Goal: Task Accomplishment & Management: Complete application form

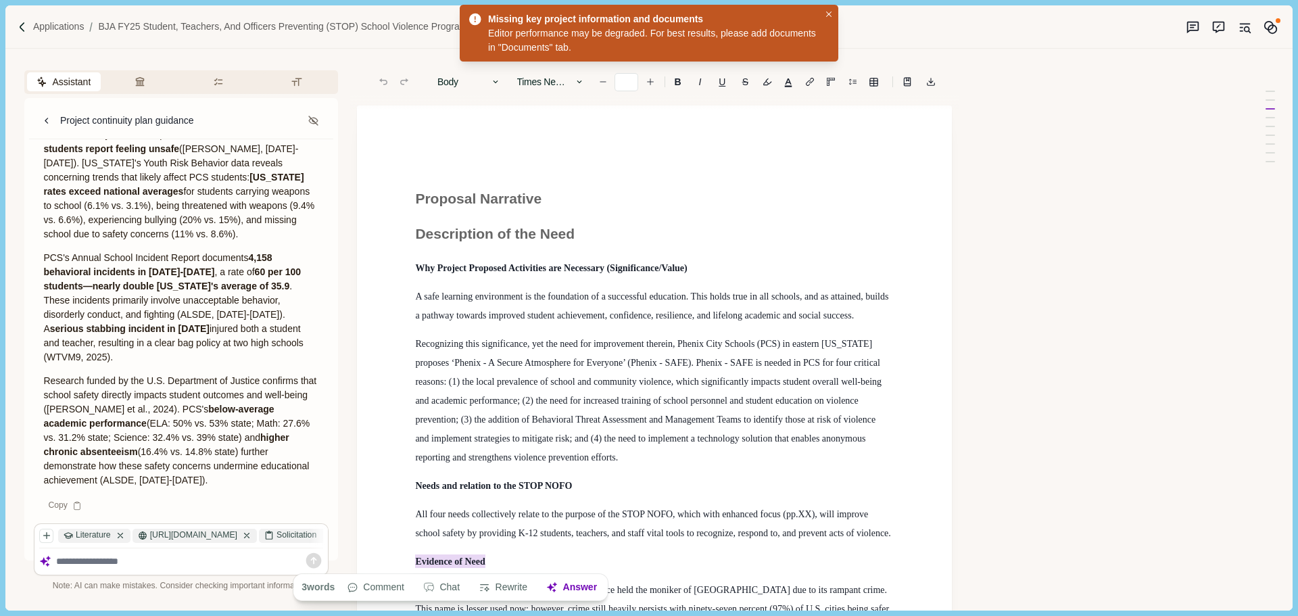
scroll to position [135, 0]
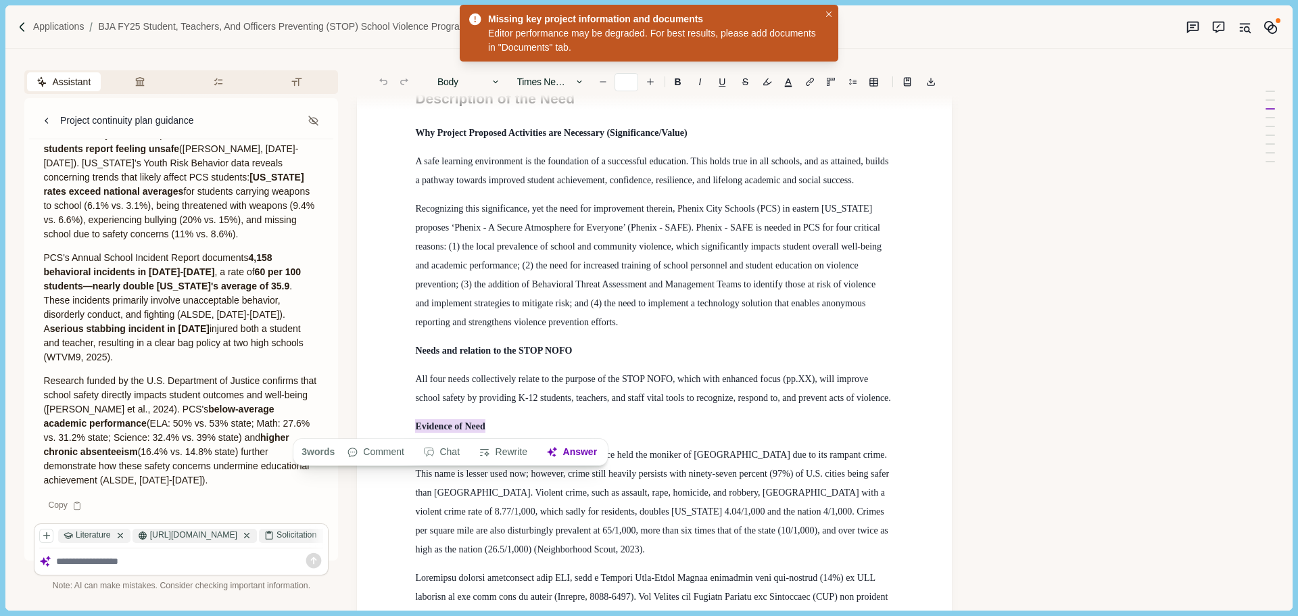
click at [479, 128] on span "Why Project Proposed Activities are Necessary (Significance/Value)" at bounding box center [551, 133] width 272 height 10
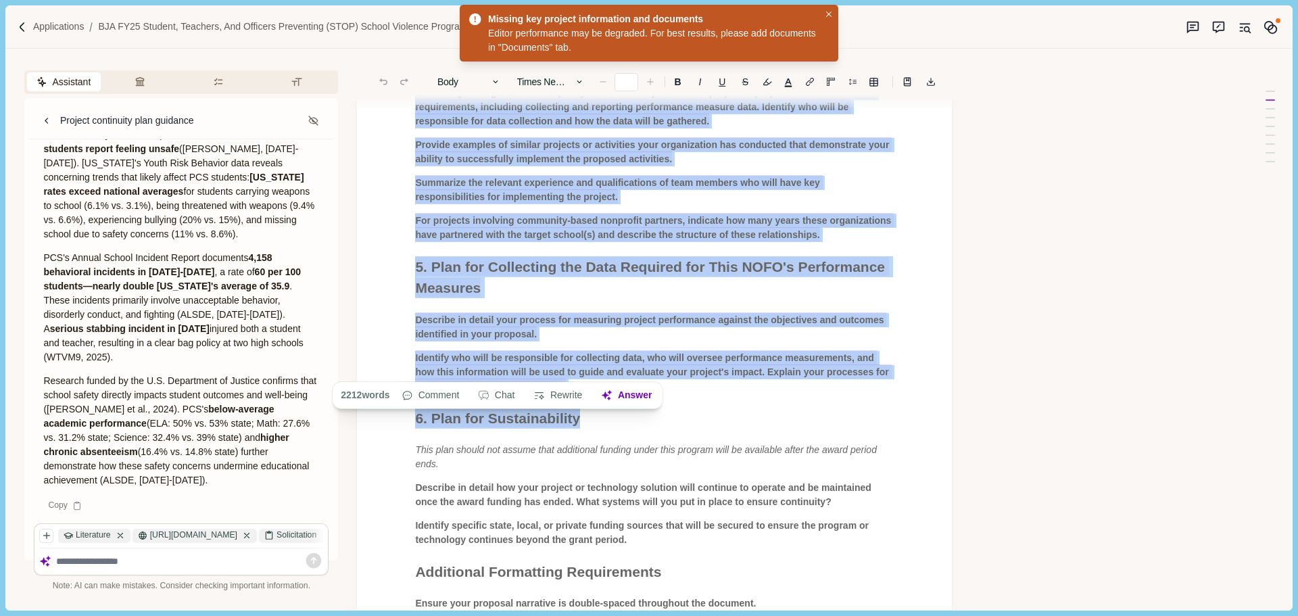
scroll to position [3829, 0]
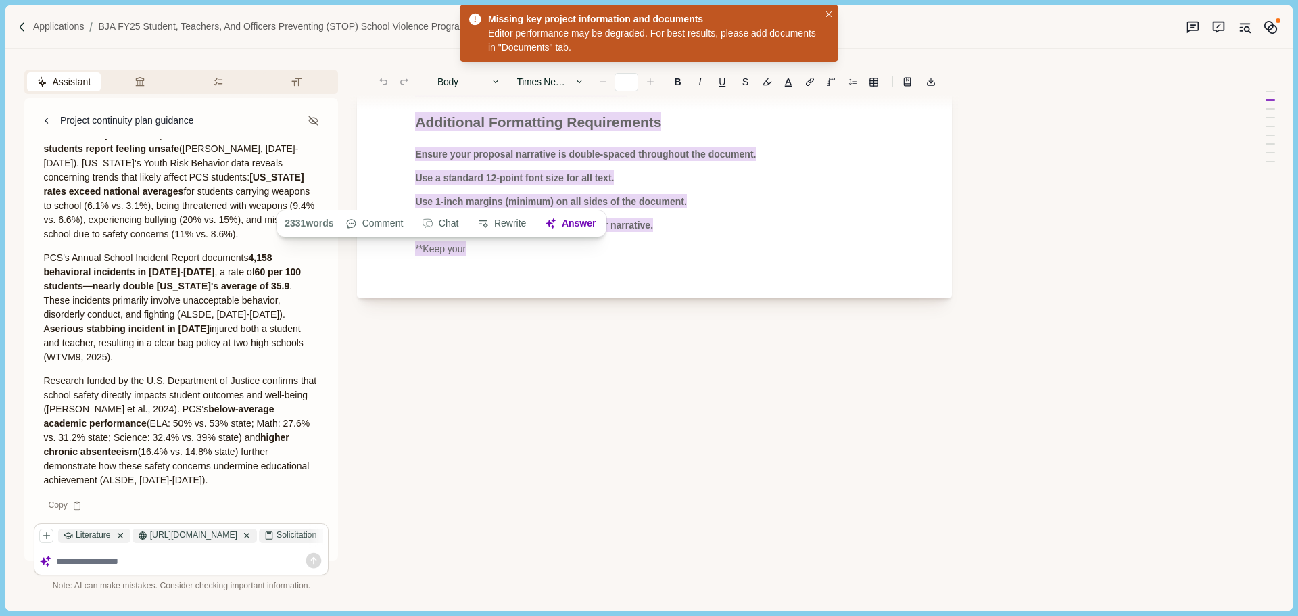
drag, startPoint x: 414, startPoint y: 195, endPoint x: 620, endPoint y: 359, distance: 263.2
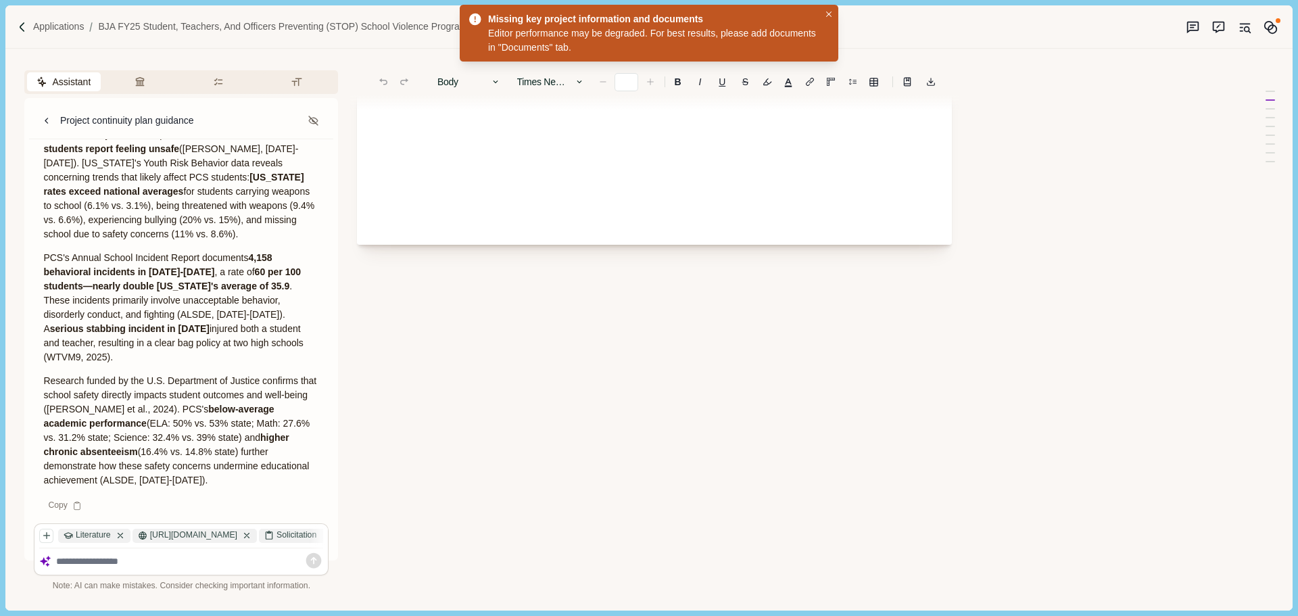
scroll to position [137, 0]
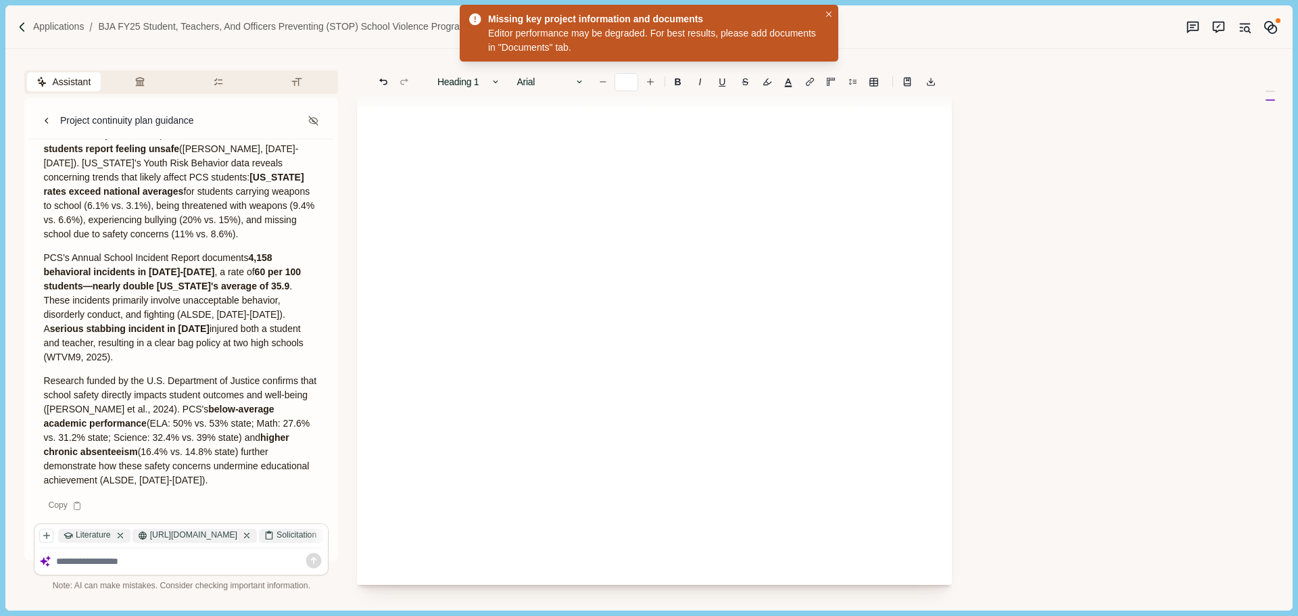
type input "**"
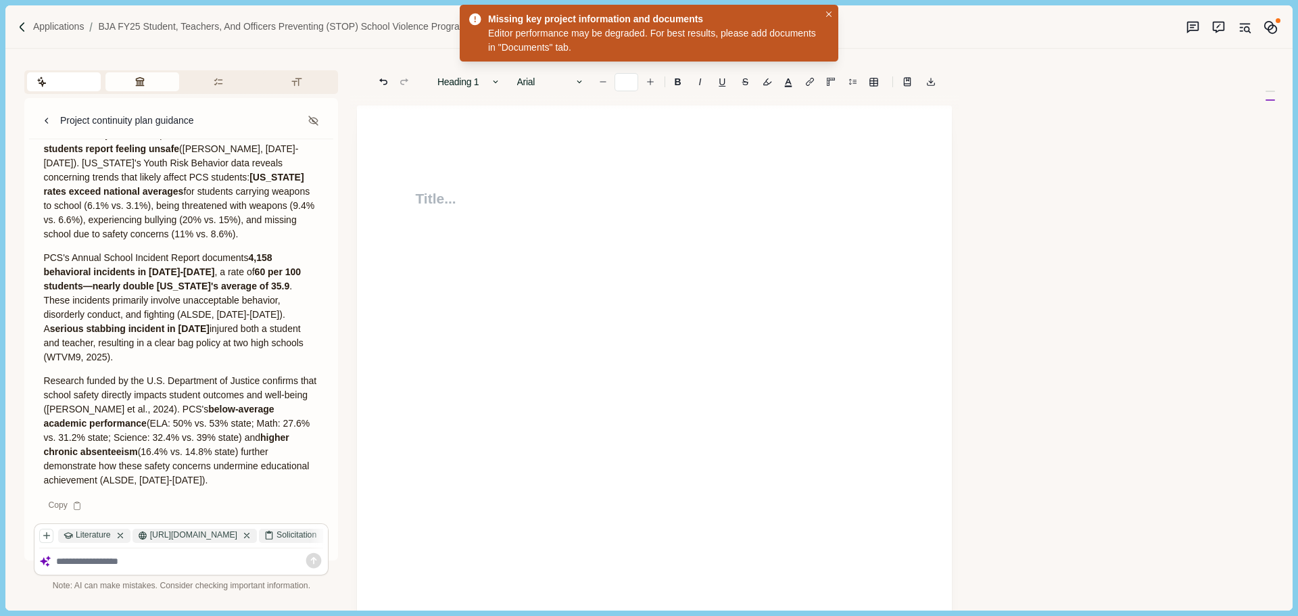
click at [135, 83] on icon "button" at bounding box center [140, 81] width 11 height 11
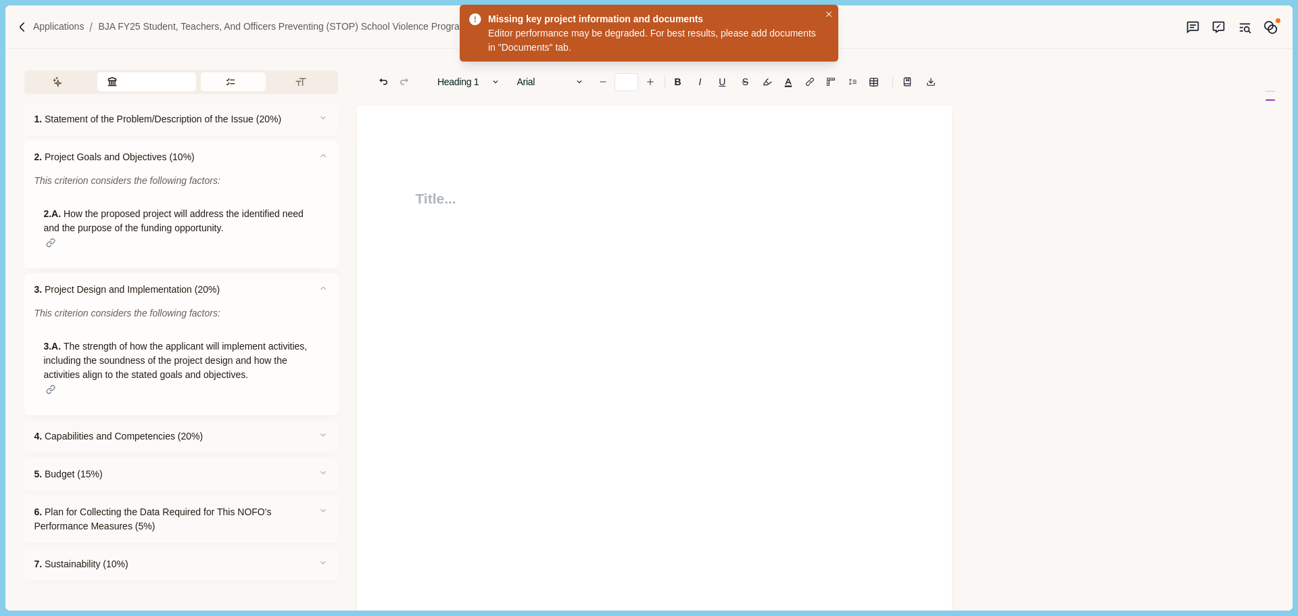
click at [219, 85] on button "Requirements" at bounding box center [234, 81] width 66 height 19
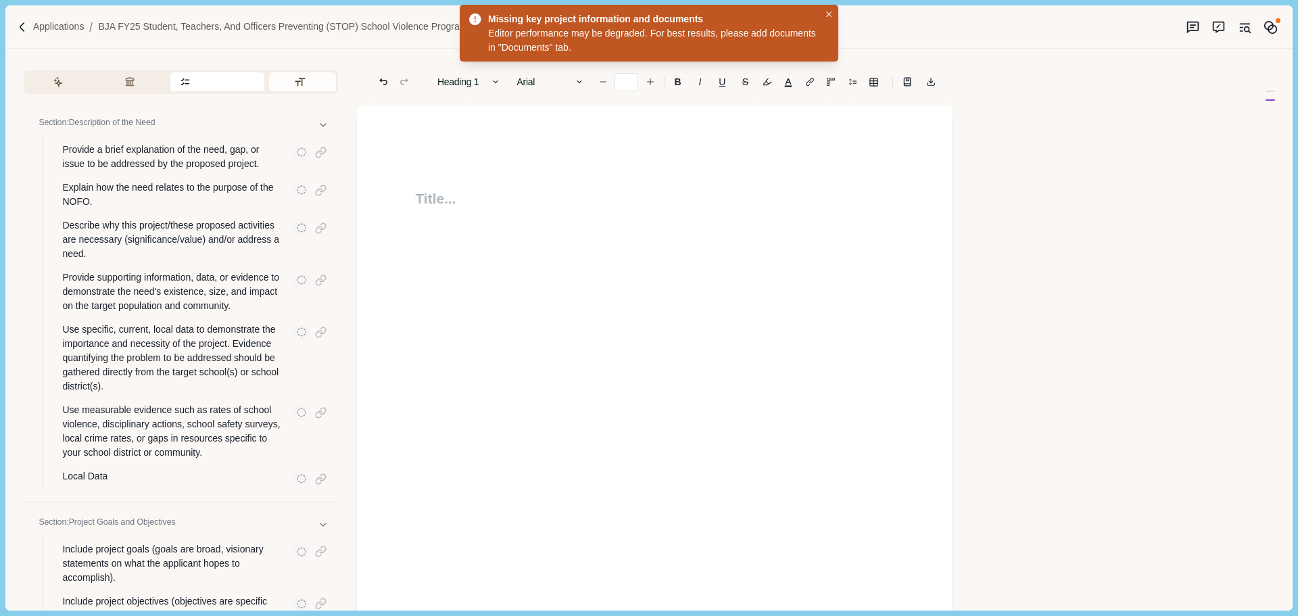
click at [298, 84] on button "Formatting" at bounding box center [302, 81] width 67 height 19
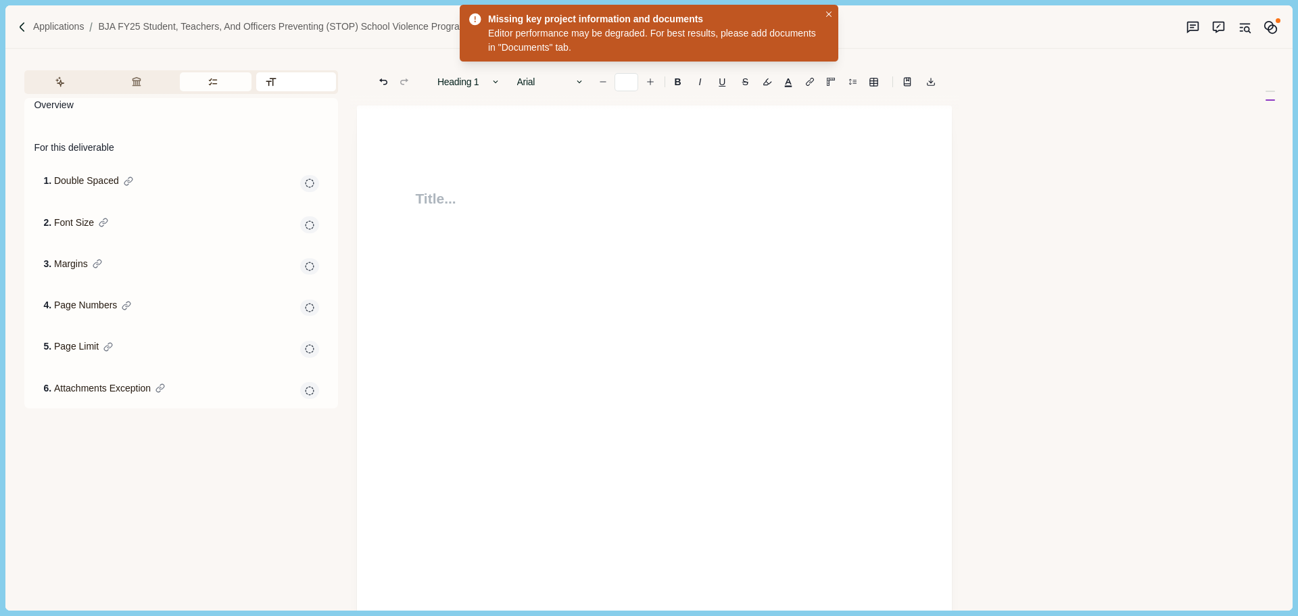
click at [205, 81] on button "Requirements" at bounding box center [216, 81] width 72 height 19
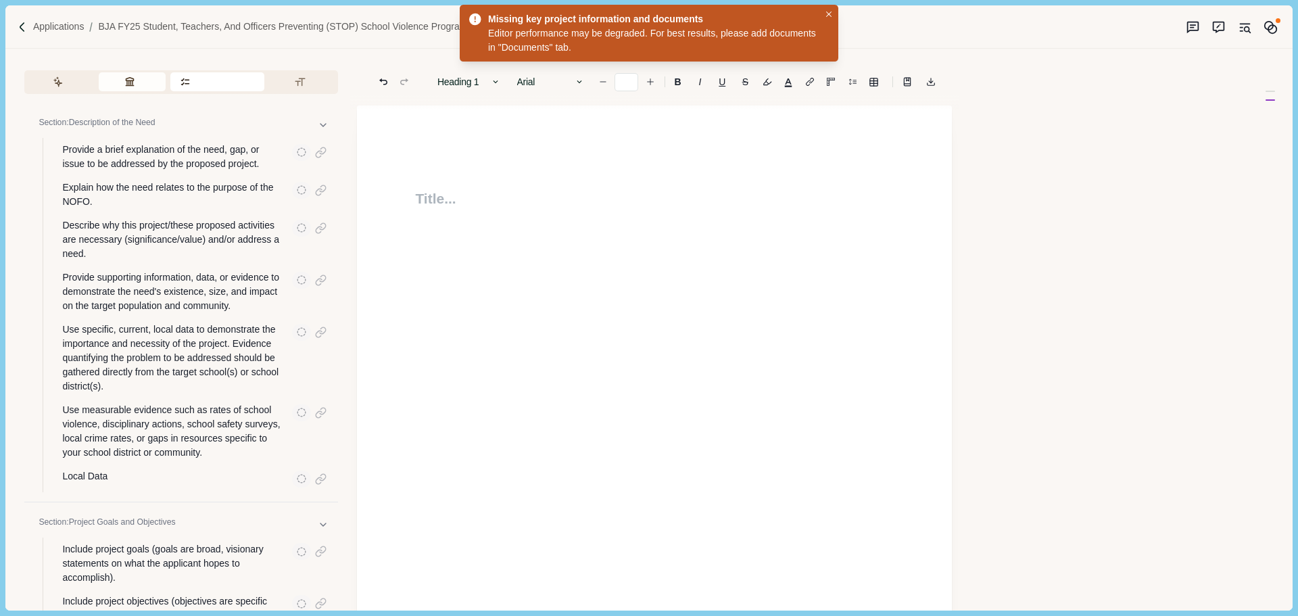
click at [126, 82] on icon "button" at bounding box center [129, 81] width 11 height 11
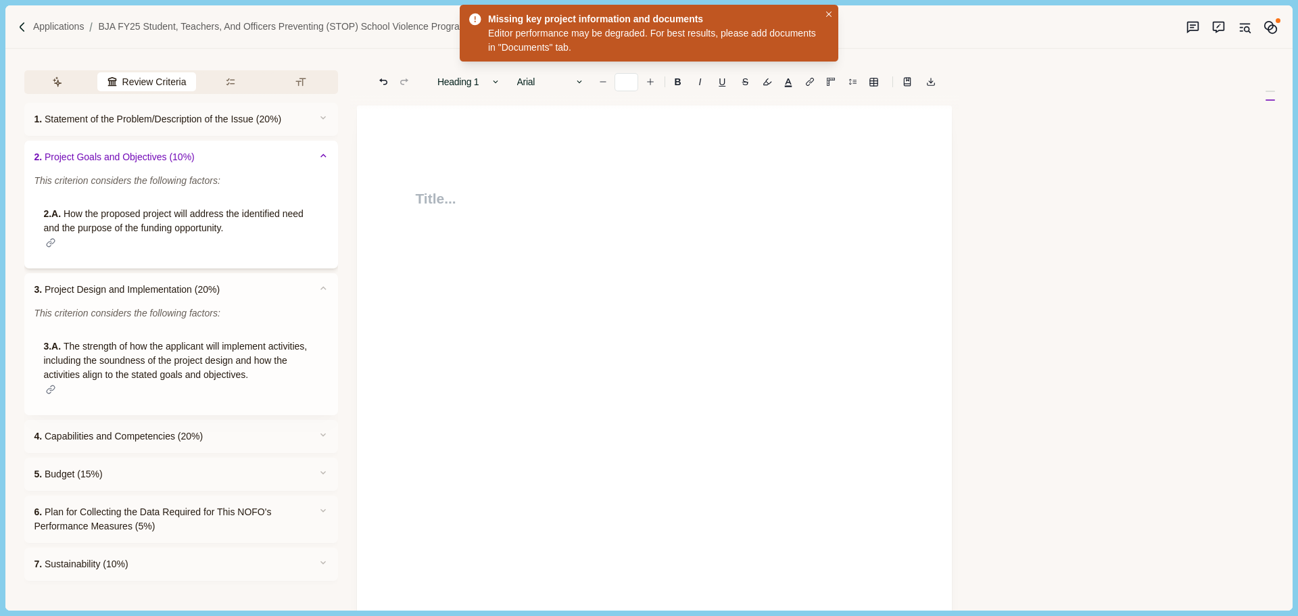
click at [112, 151] on span "2. Project Goals and Objectives (10%)" at bounding box center [114, 157] width 160 height 14
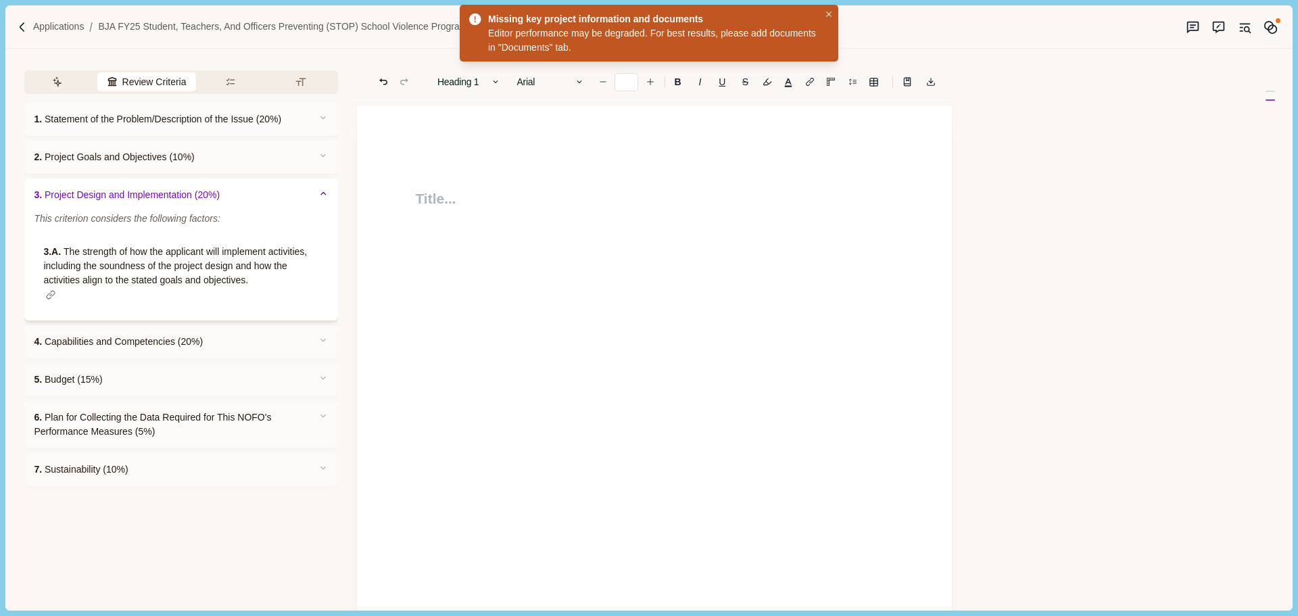
click at [114, 199] on span "3. Project Design and Implementation (20%)" at bounding box center [127, 195] width 186 height 14
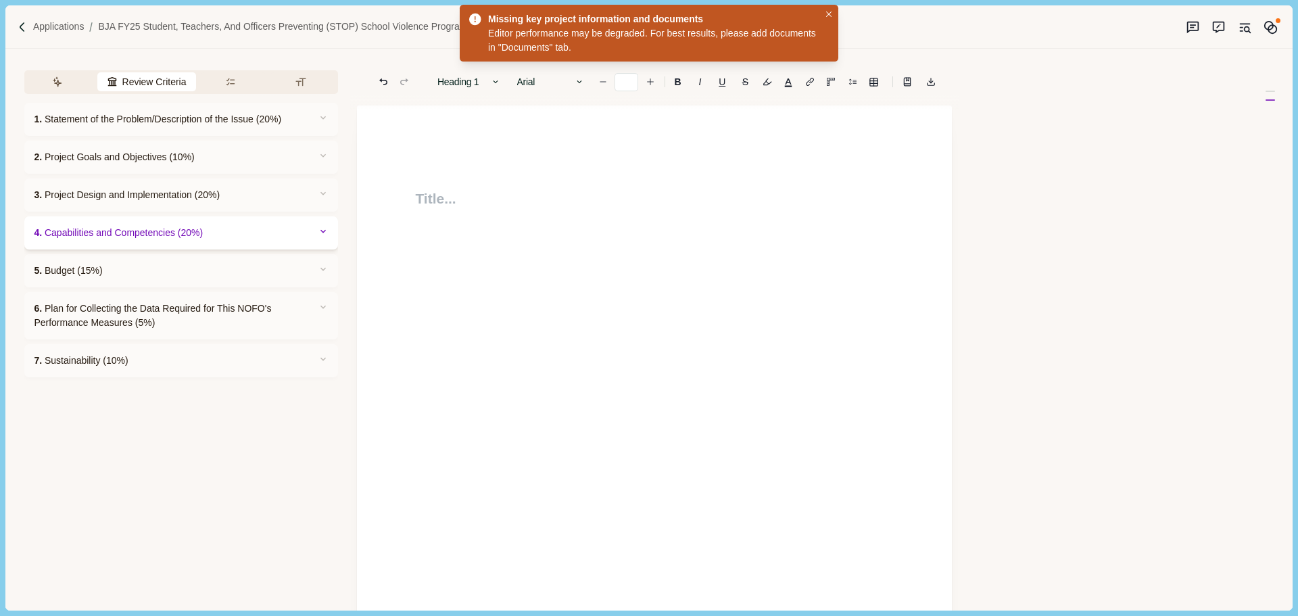
click at [108, 229] on span "4. Capabilities and Competencies (20%)" at bounding box center [118, 233] width 169 height 14
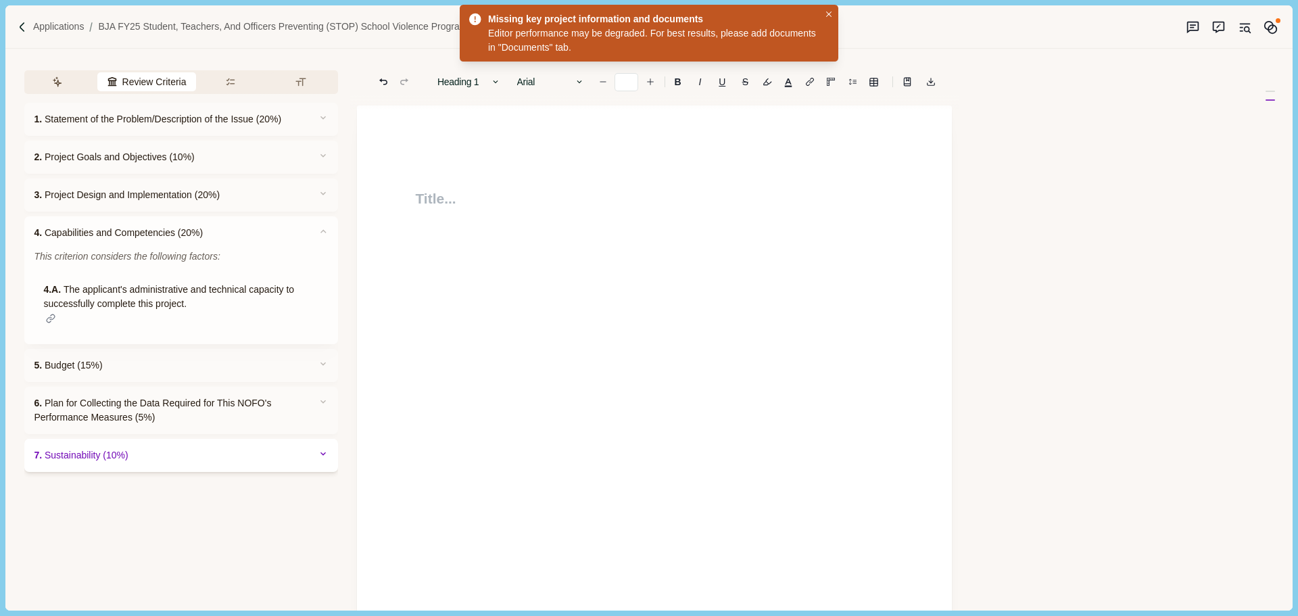
click at [119, 454] on span "7. Sustainability (10%)" at bounding box center [81, 455] width 94 height 14
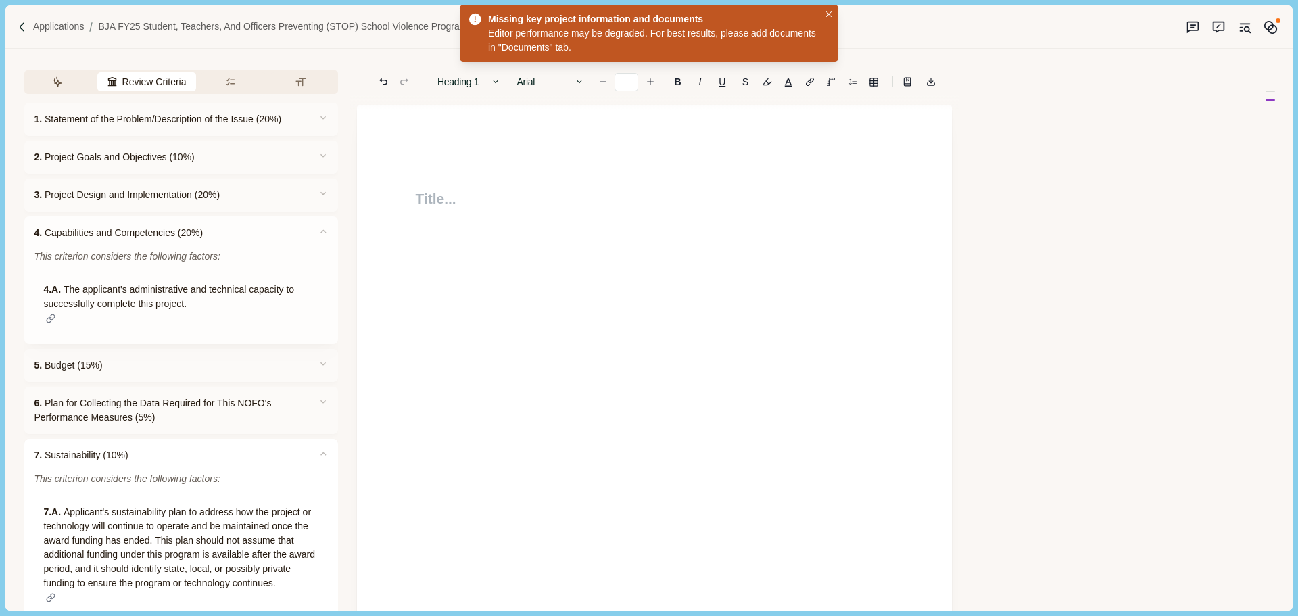
scroll to position [65, 0]
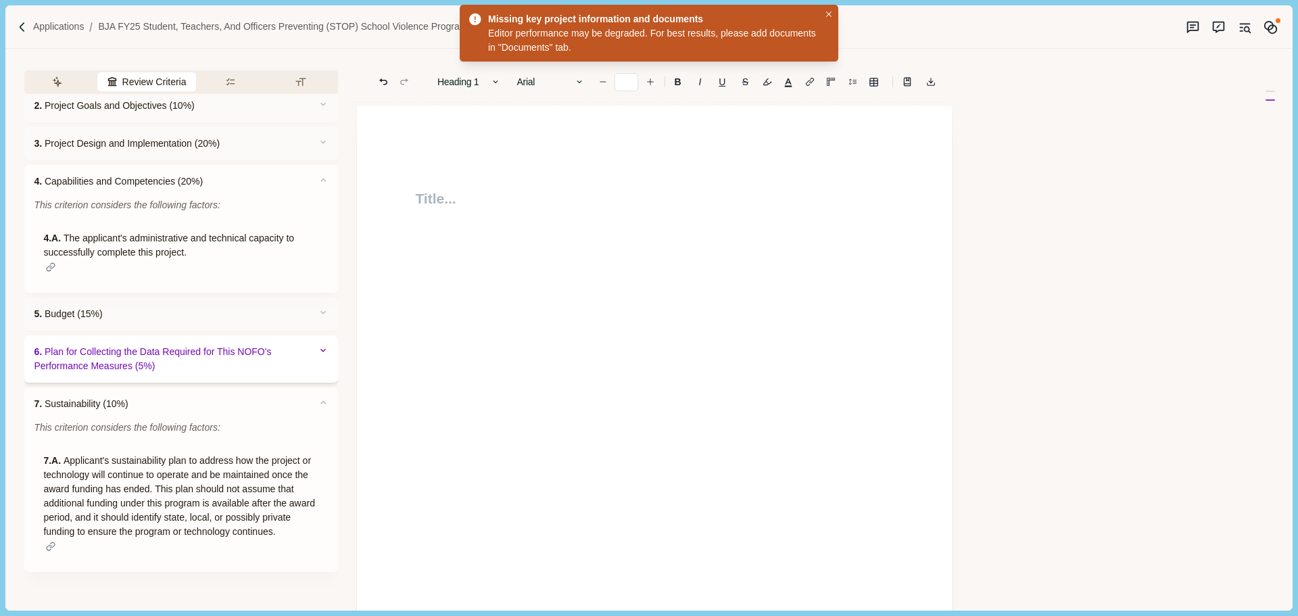
click at [174, 345] on span "6. Plan for Collecting the Data Required for This NOFO's Performance Measures (…" at bounding box center [166, 359] width 265 height 28
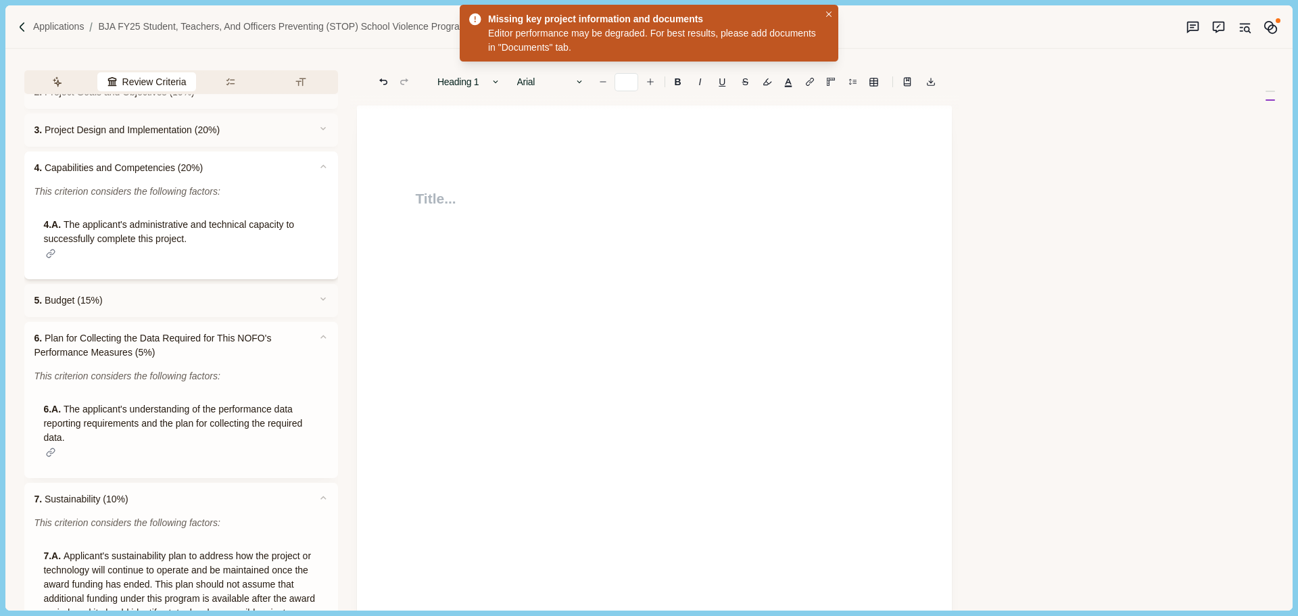
click at [105, 240] on div "4.A. The applicant's administrative and technical capacity to successfully comp…" at bounding box center [181, 239] width 276 height 43
click at [228, 85] on button "Requirements" at bounding box center [234, 81] width 66 height 19
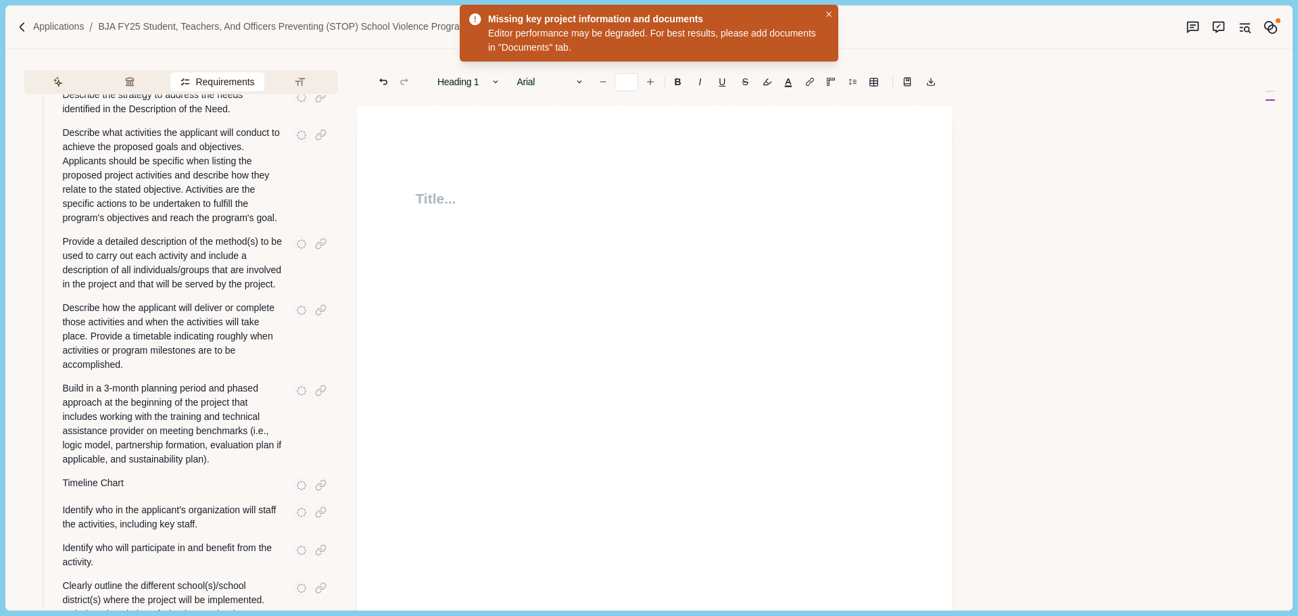
scroll to position [515, 0]
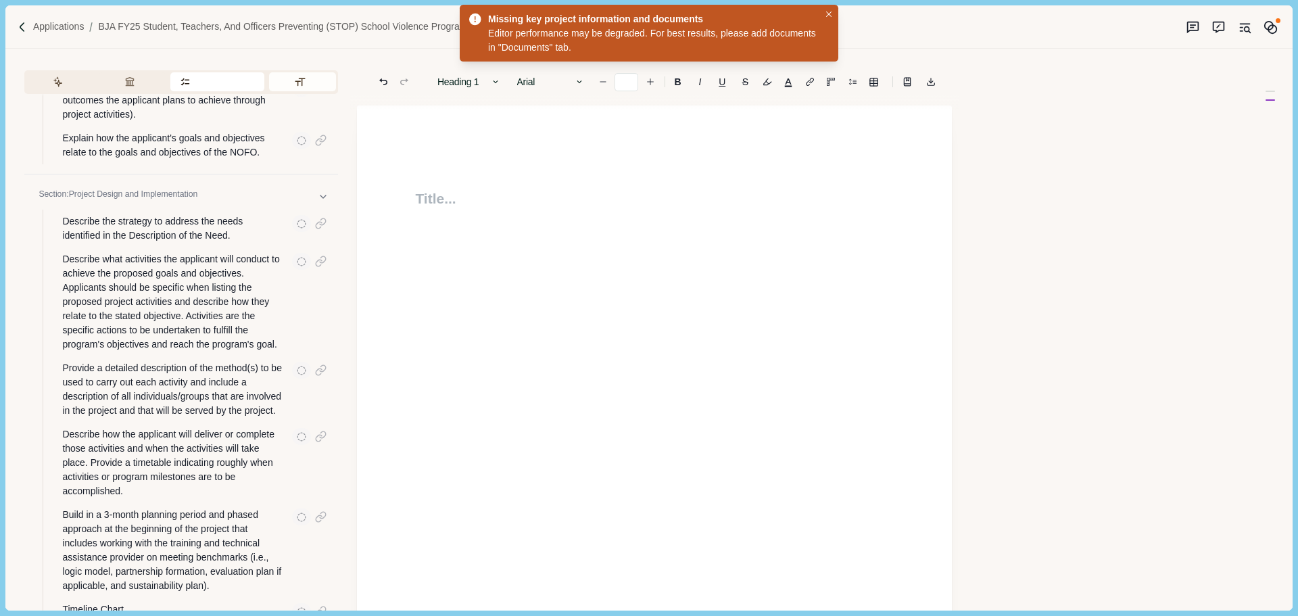
click at [305, 82] on button "Formatting" at bounding box center [302, 81] width 67 height 19
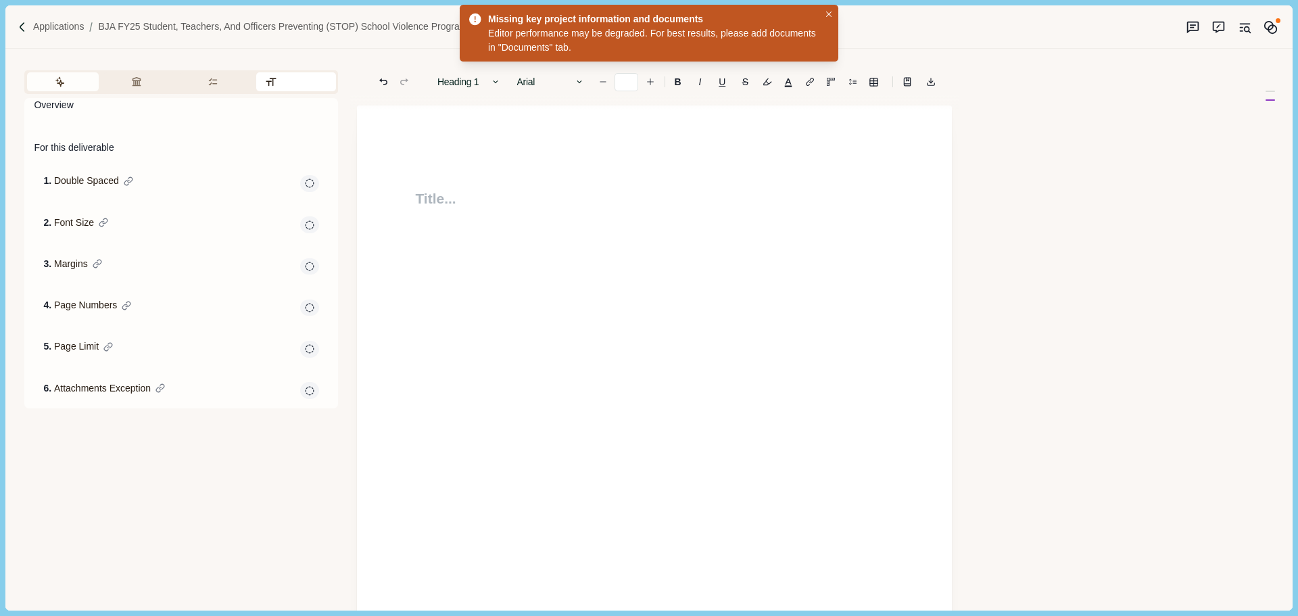
click at [55, 80] on icon "button" at bounding box center [60, 81] width 11 height 11
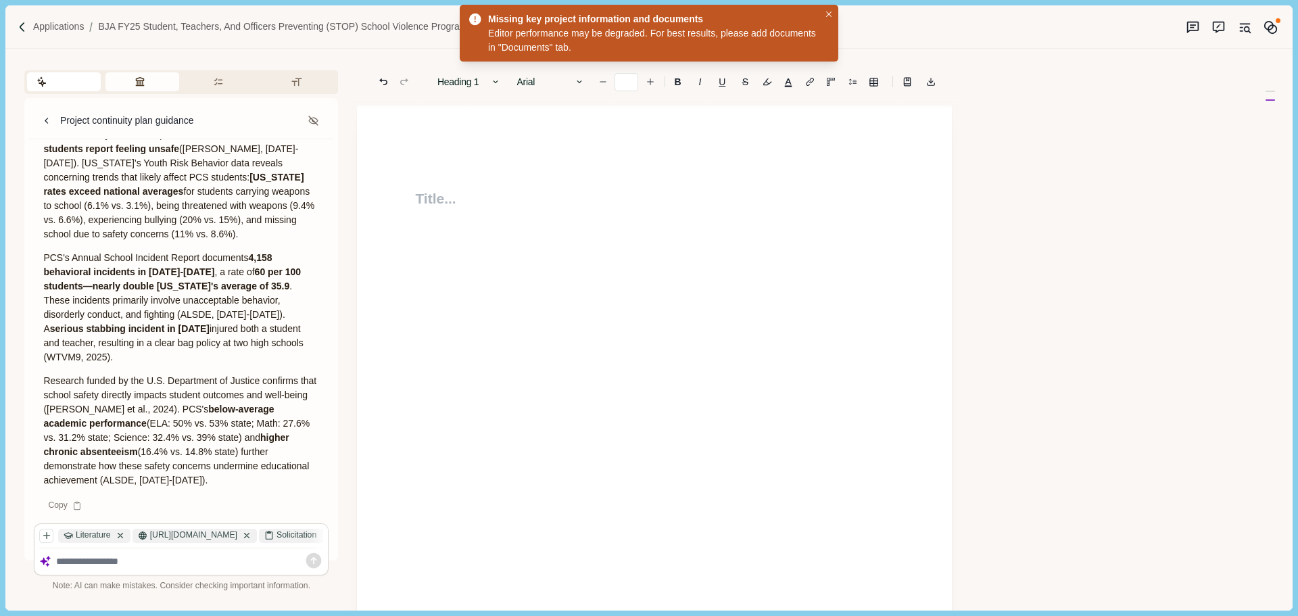
click at [145, 79] on button "Review Criteria" at bounding box center [142, 81] width 74 height 19
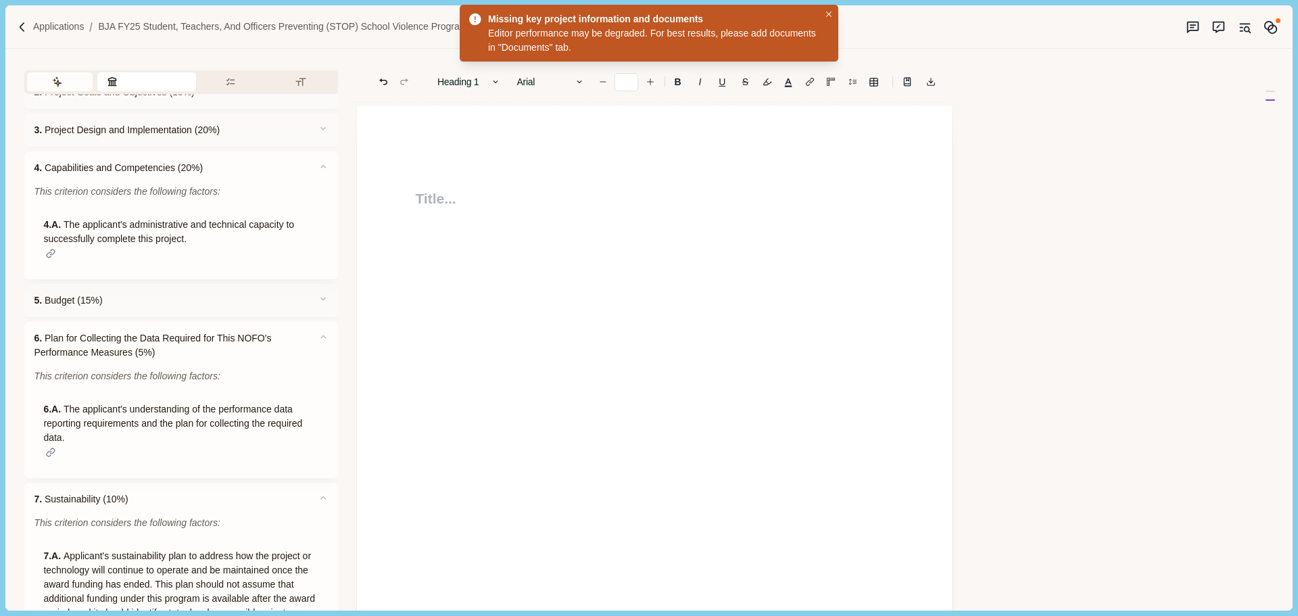
click at [45, 86] on button "Assistant" at bounding box center [60, 81] width 66 height 19
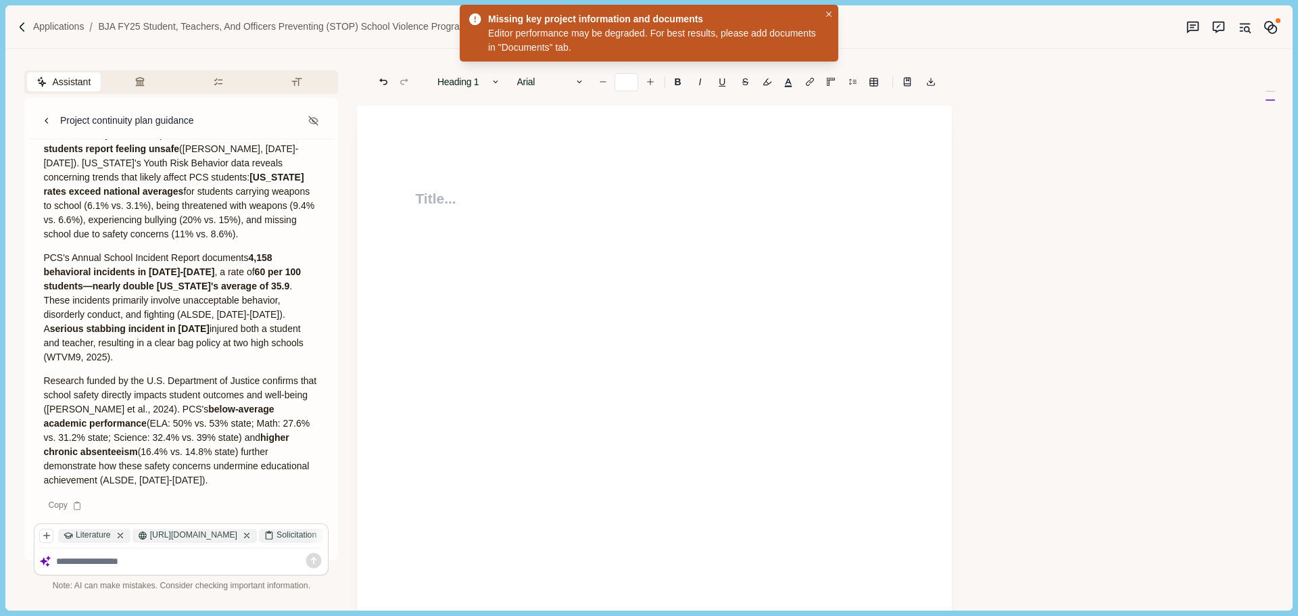
scroll to position [45306, 0]
click at [25, 27] on img at bounding box center [22, 27] width 11 height 11
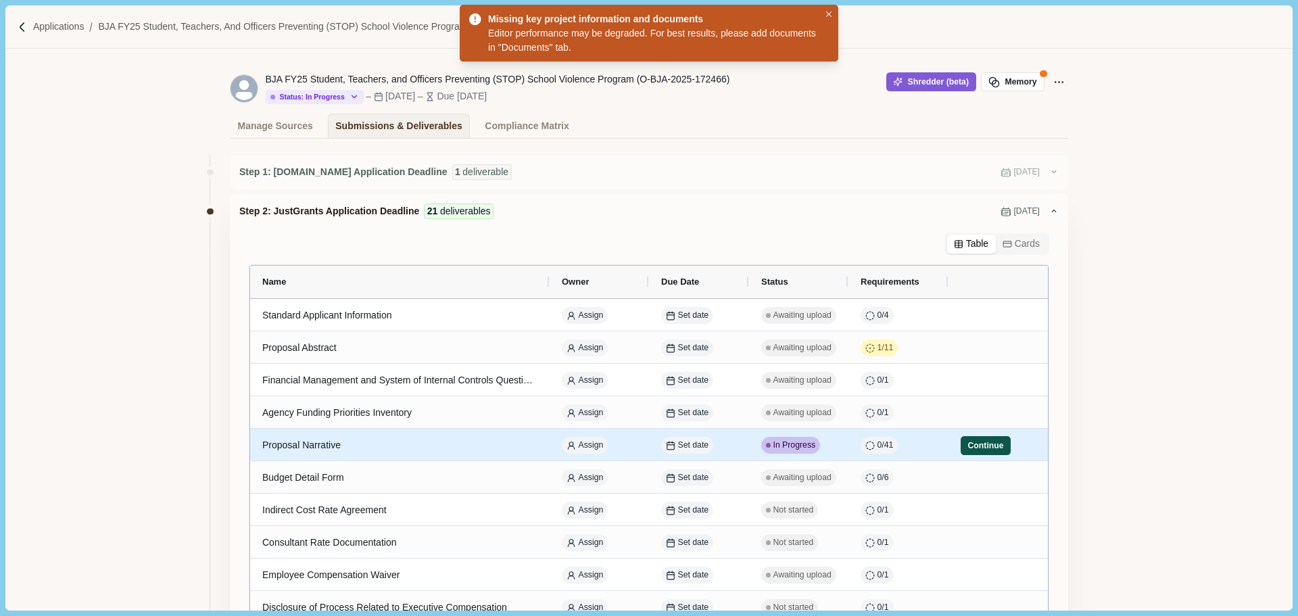
click at [973, 446] on button "Continue" at bounding box center [985, 445] width 50 height 19
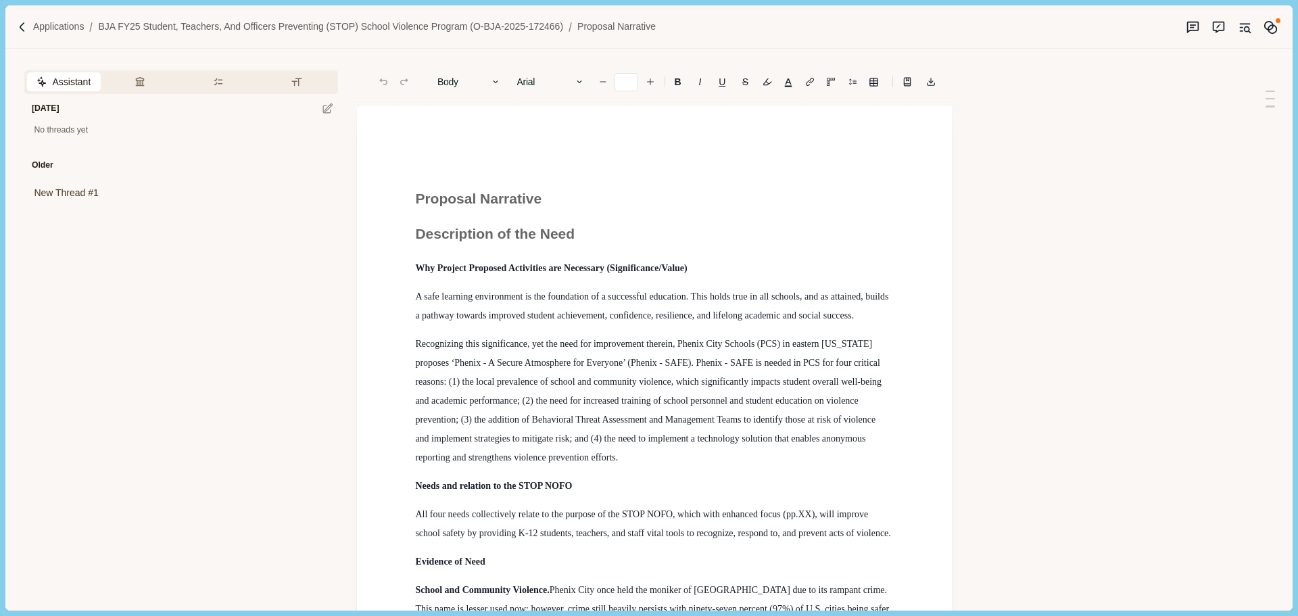
type input "**"
click at [141, 86] on button "Review Criteria" at bounding box center [142, 81] width 74 height 19
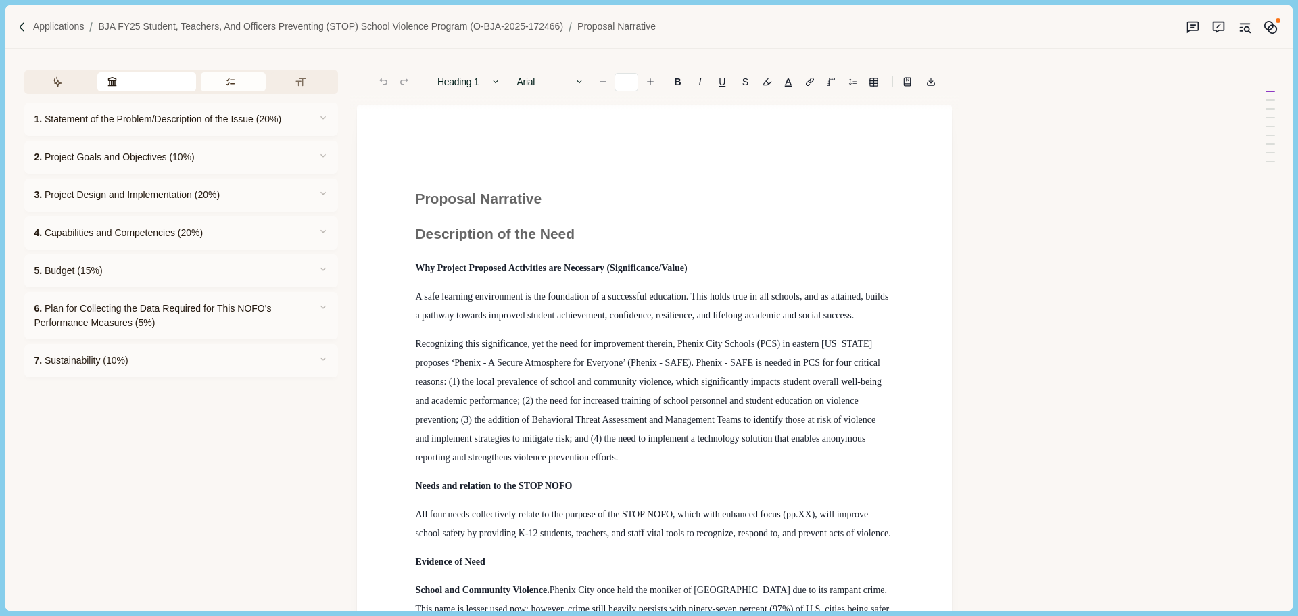
click at [230, 85] on button "Requirements" at bounding box center [234, 81] width 66 height 19
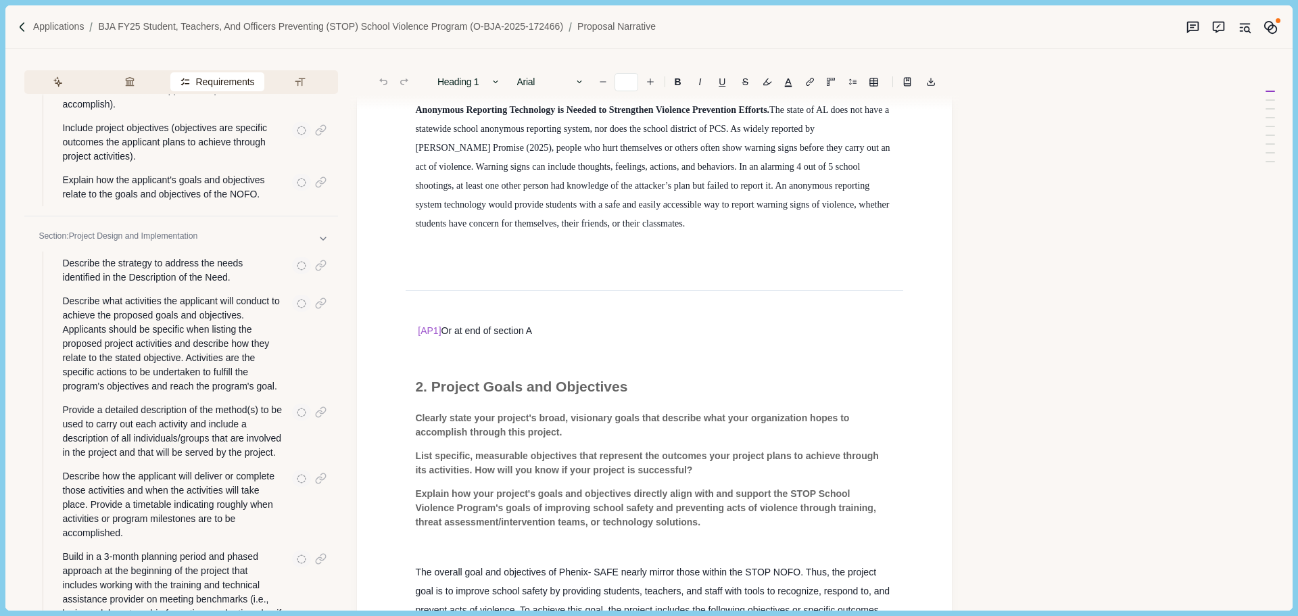
scroll to position [1352, 0]
drag, startPoint x: 537, startPoint y: 337, endPoint x: 414, endPoint y: 332, distance: 123.1
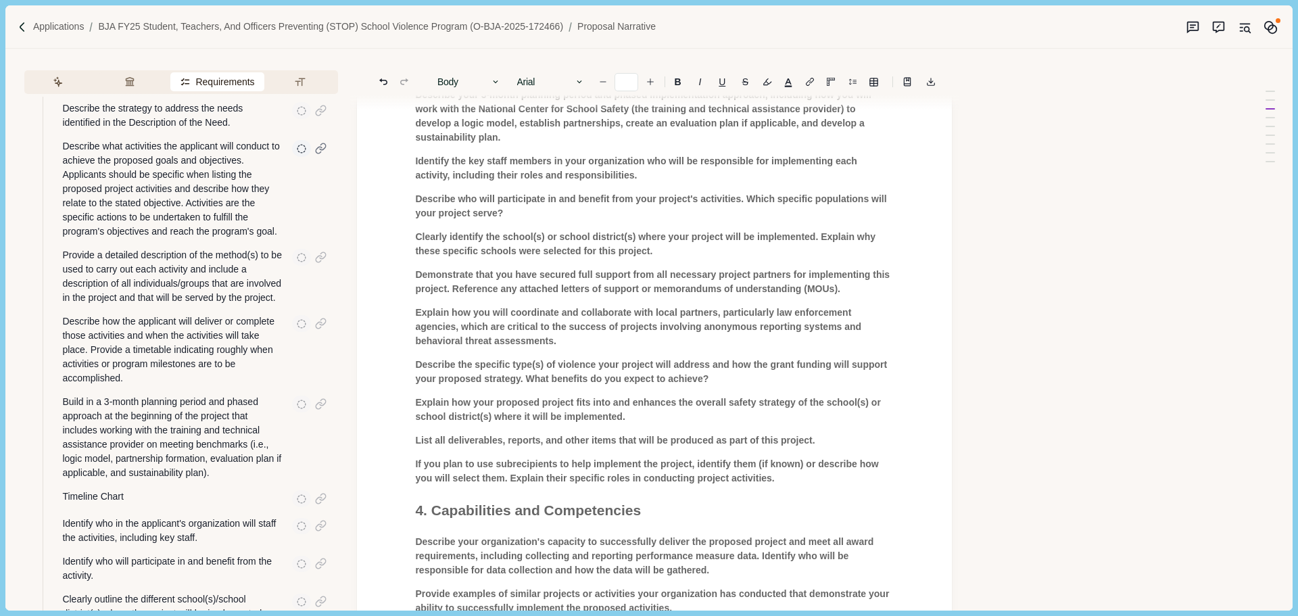
scroll to position [946, 0]
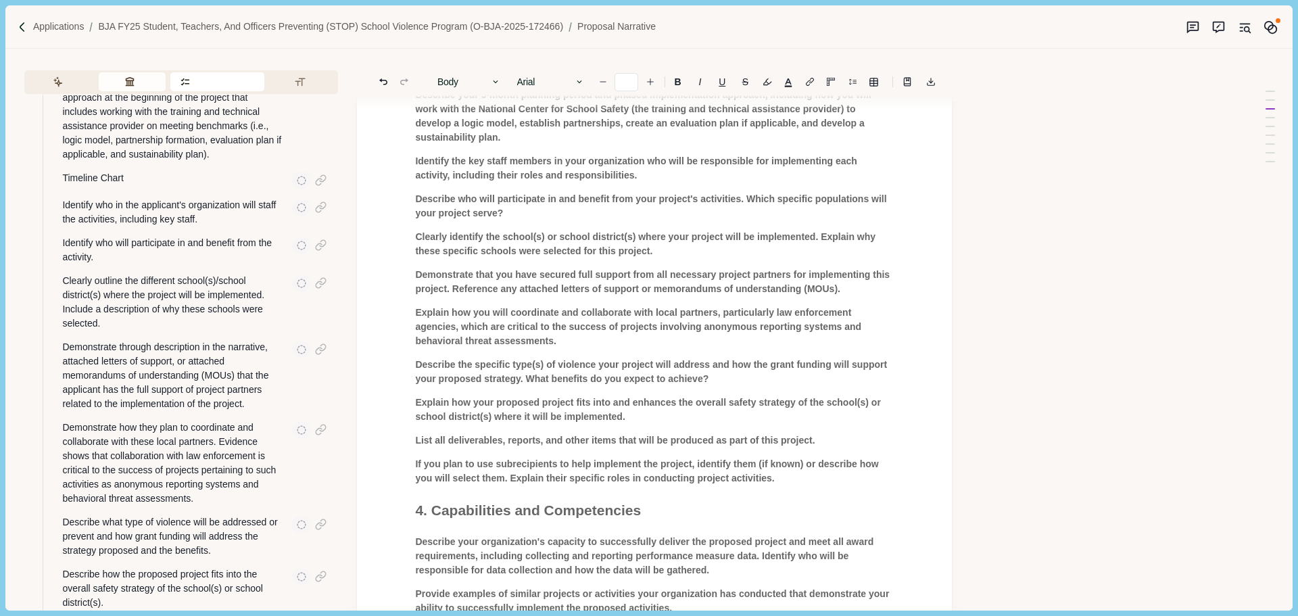
drag, startPoint x: 135, startPoint y: 80, endPoint x: 98, endPoint y: 80, distance: 37.2
click at [135, 80] on button "Review Criteria" at bounding box center [132, 81] width 67 height 19
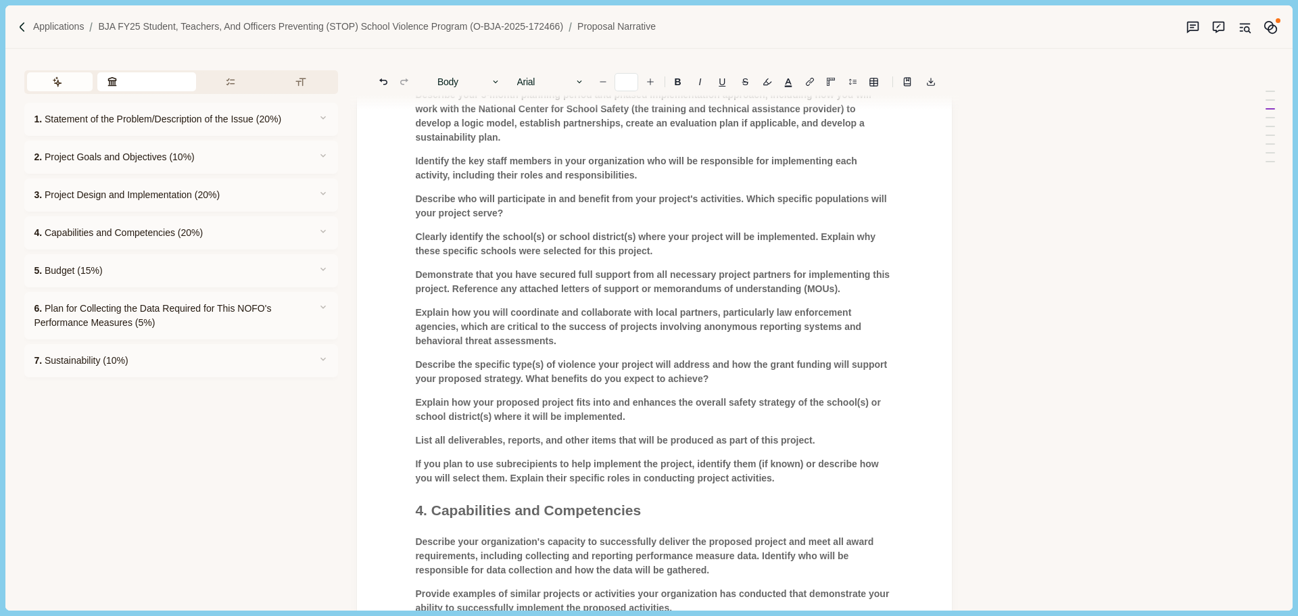
click at [51, 77] on button "Assistant" at bounding box center [60, 81] width 66 height 19
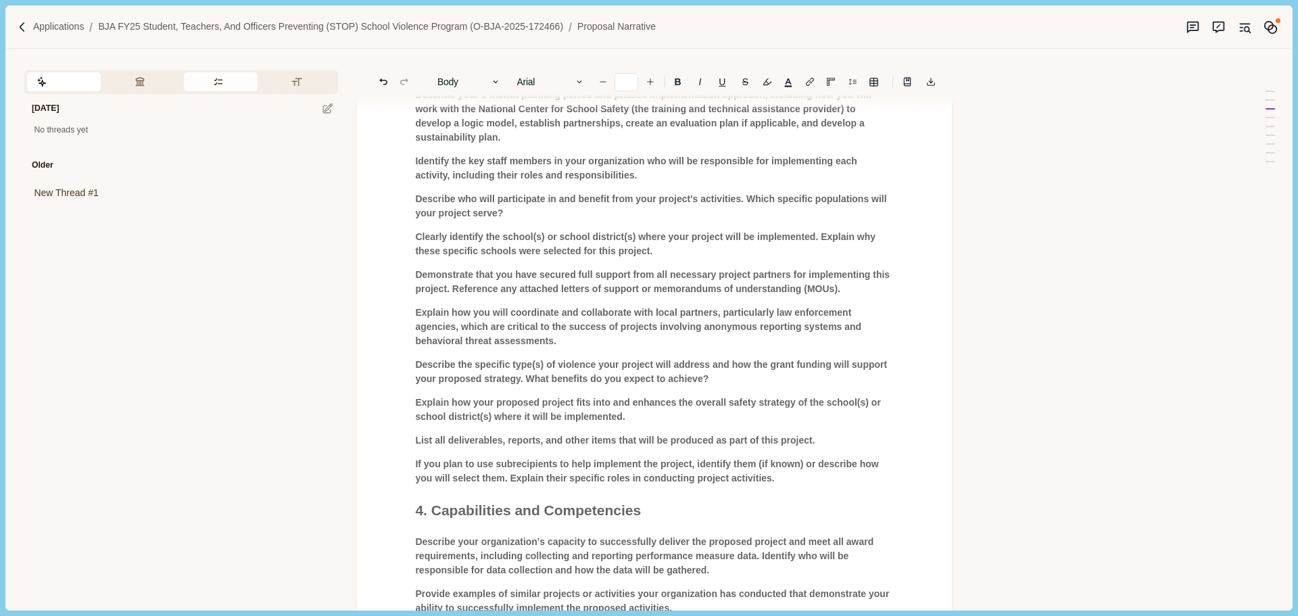
click at [201, 85] on button "Requirements" at bounding box center [221, 81] width 74 height 19
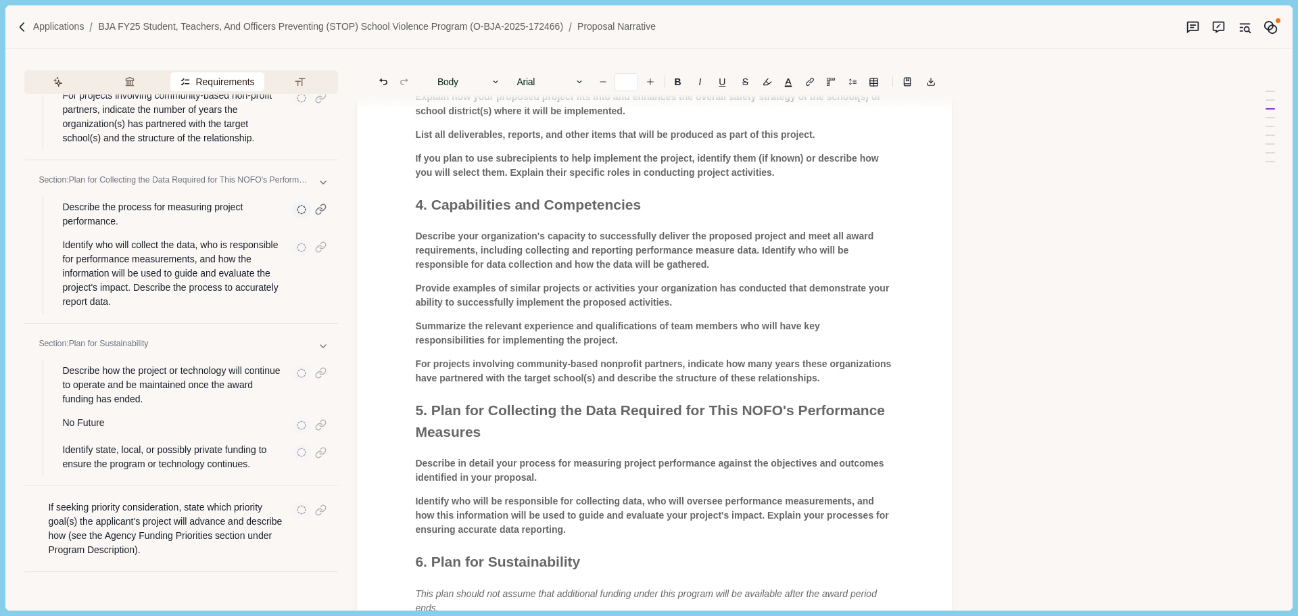
scroll to position [3379, 0]
